Goal: Information Seeking & Learning: Learn about a topic

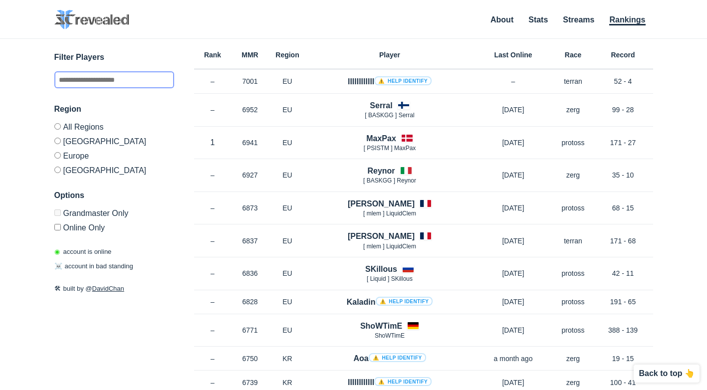
click at [91, 79] on input "text" at bounding box center [114, 79] width 120 height 17
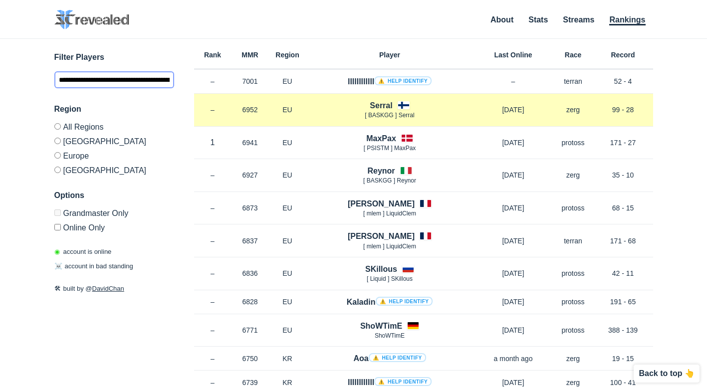
scroll to position [0, 51]
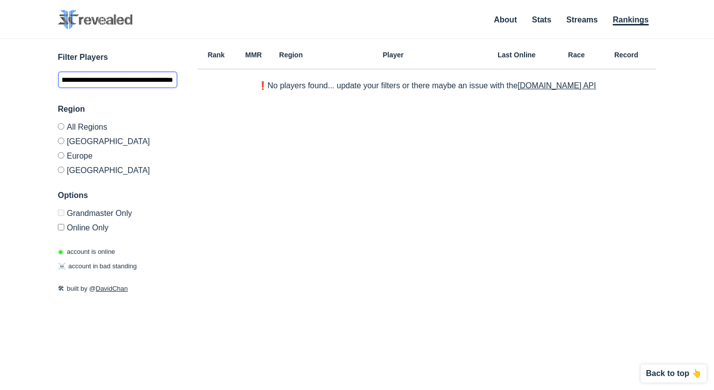
click at [155, 82] on input "**********" at bounding box center [118, 79] width 120 height 17
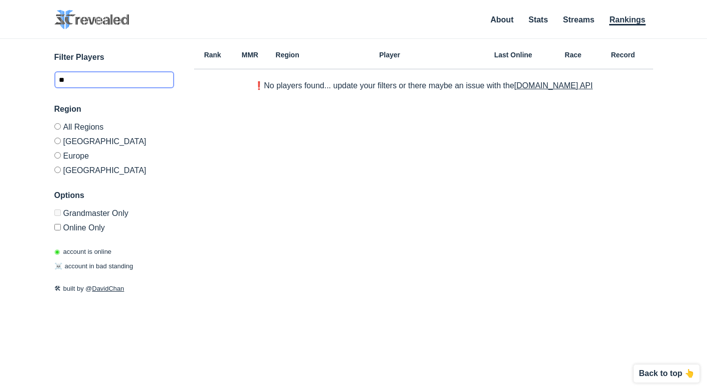
type input "*"
